Goal: Task Accomplishment & Management: Complete application form

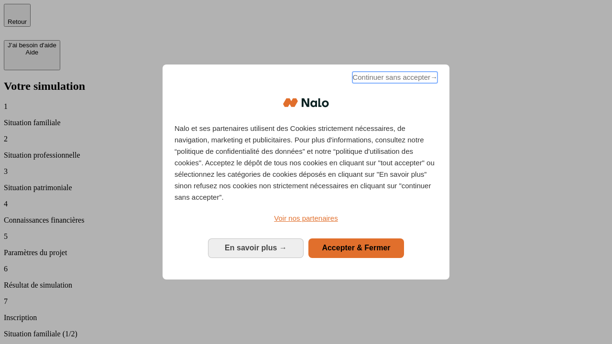
click at [394, 79] on span "Continuer sans accepter →" at bounding box center [395, 77] width 85 height 11
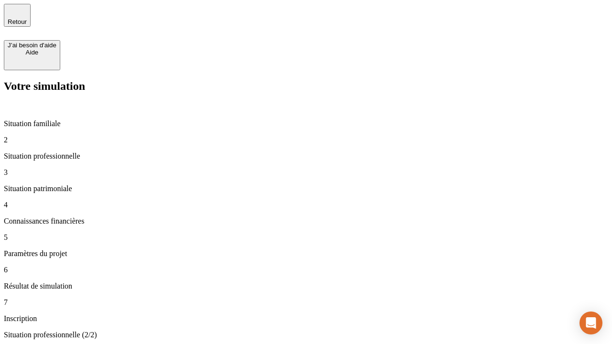
type input "30 000"
type input "40 000"
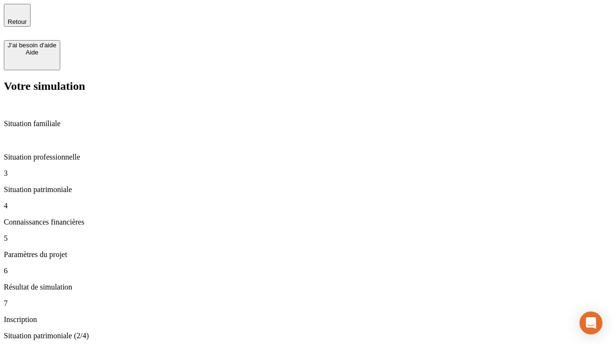
type input "1 100"
type input "20"
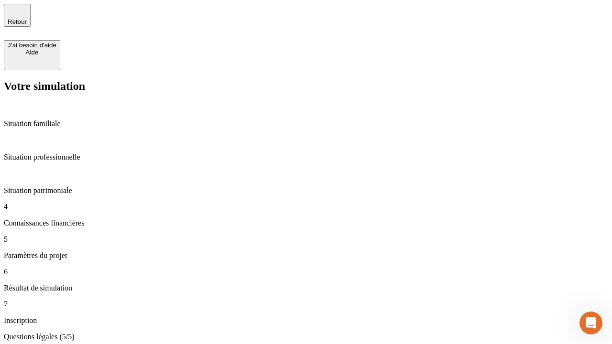
type input "40"
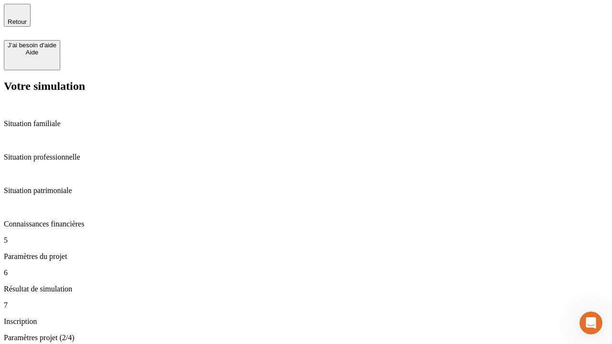
type input "62"
type input "50 000"
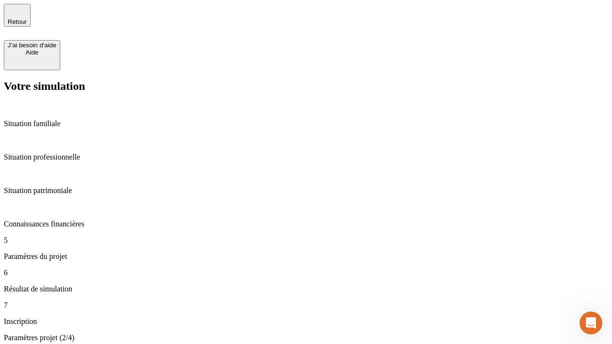
type input "640"
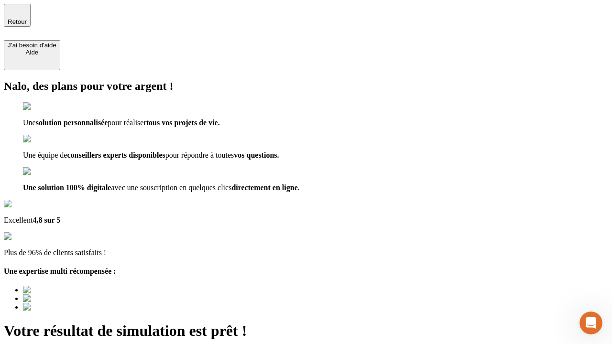
type input "[EMAIL_ADDRESS][DOMAIN_NAME]"
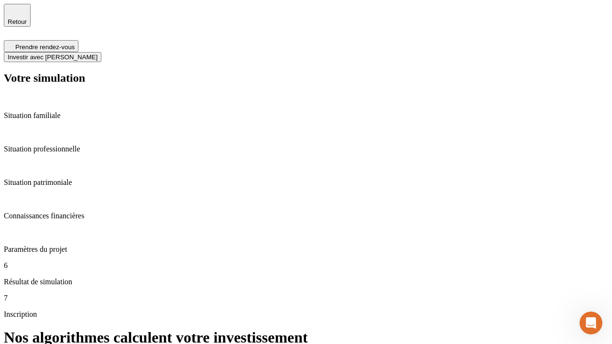
click at [98, 54] on span "Investir avec [PERSON_NAME]" at bounding box center [53, 57] width 90 height 7
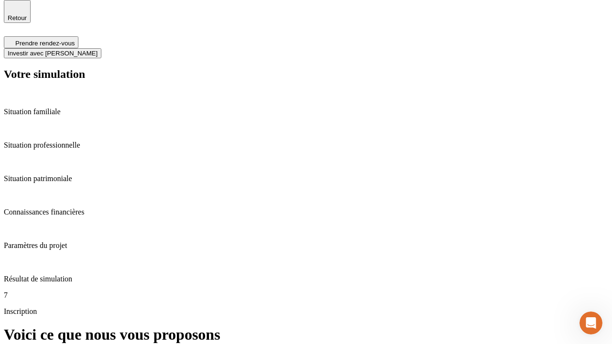
scroll to position [3, 0]
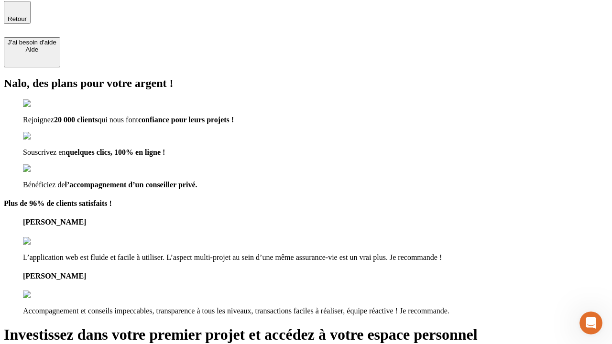
type input "[EMAIL_ADDRESS][DOMAIN_NAME]"
